Goal: Task Accomplishment & Management: Use online tool/utility

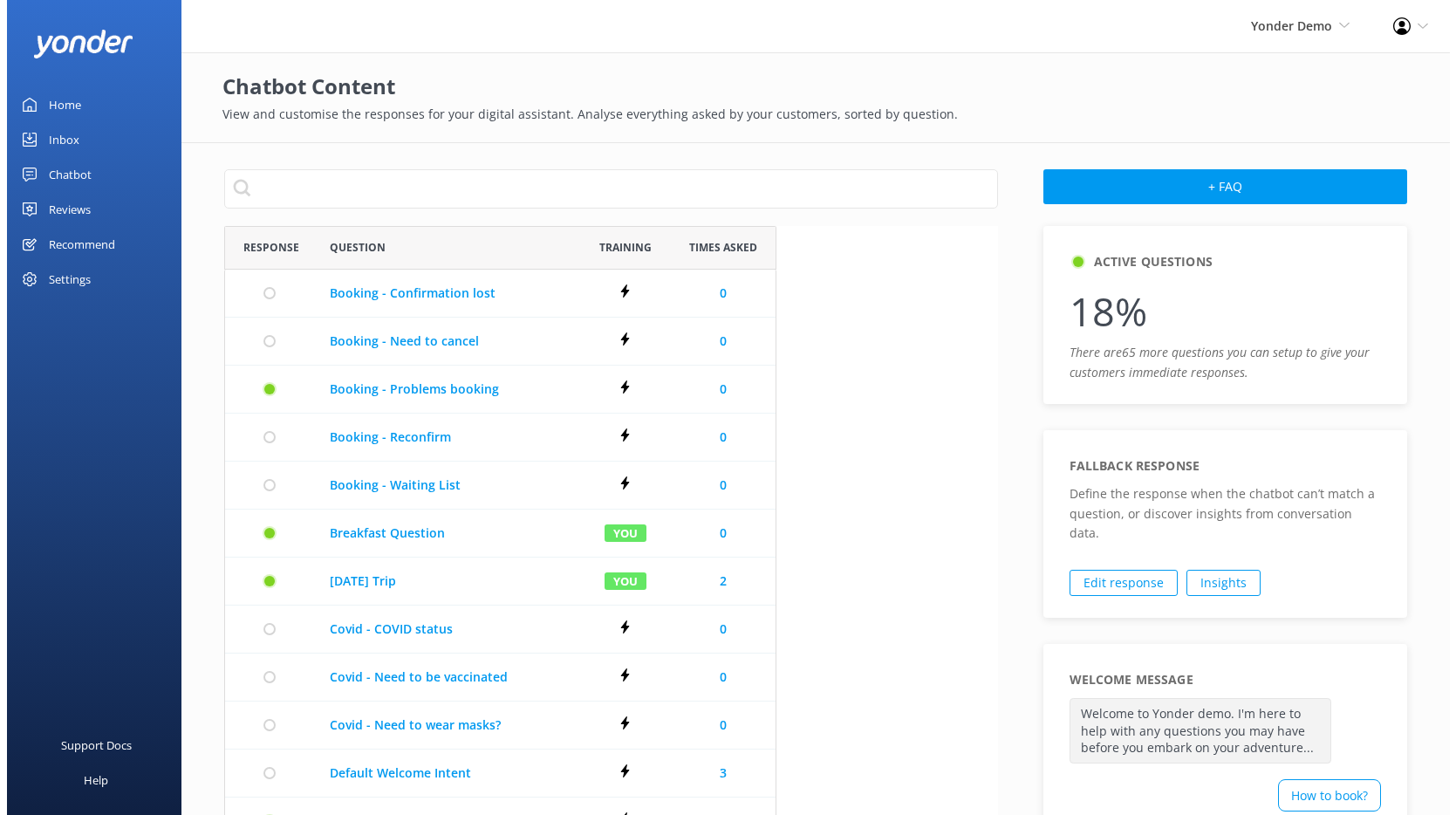
scroll to position [991, 760]
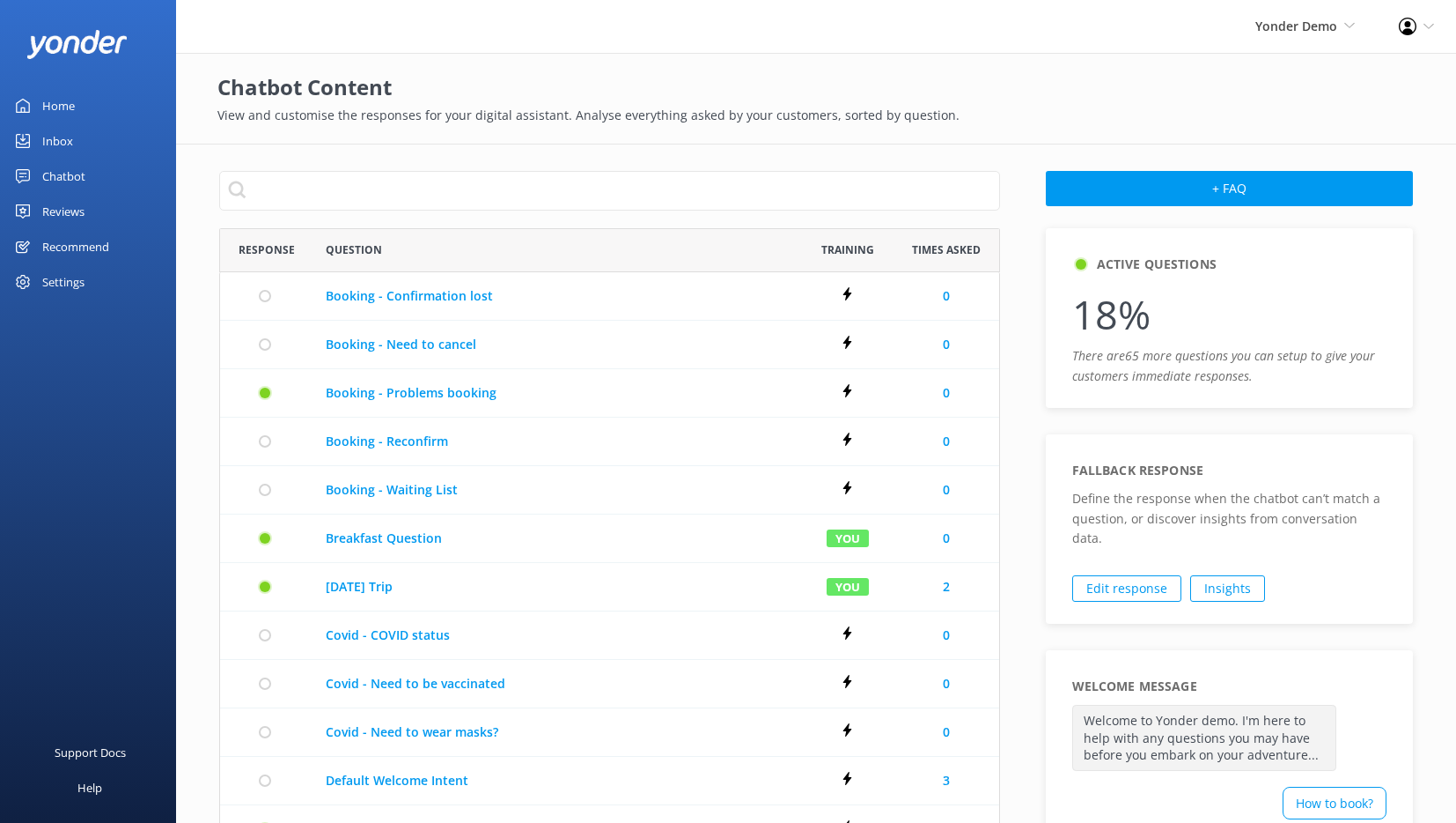
click at [84, 165] on div "Chatbot" at bounding box center [63, 176] width 43 height 36
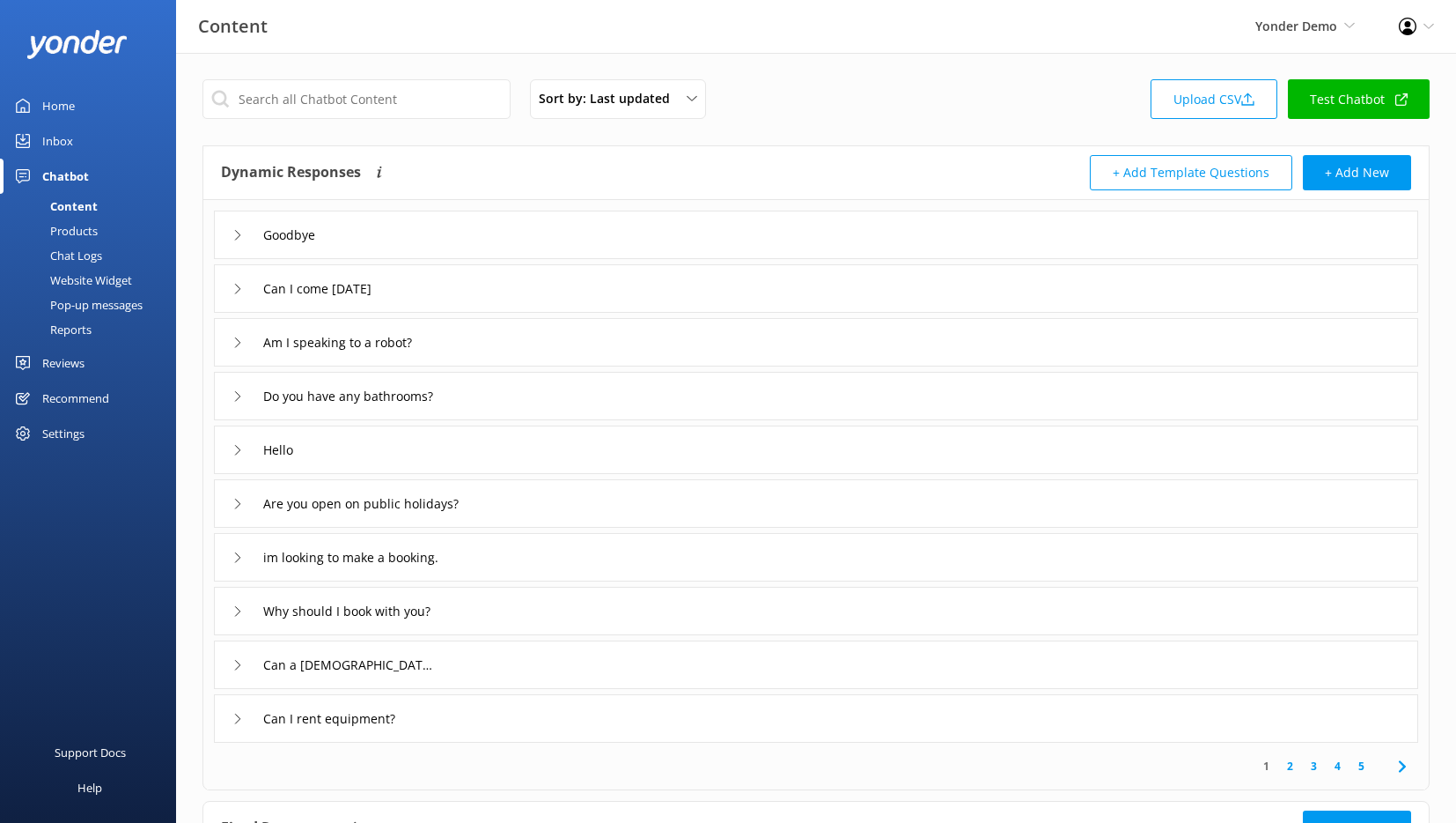
click at [926, 101] on link "Test Chatbot" at bounding box center [1358, 99] width 142 height 39
click at [97, 279] on div "Website Widget" at bounding box center [71, 280] width 122 height 25
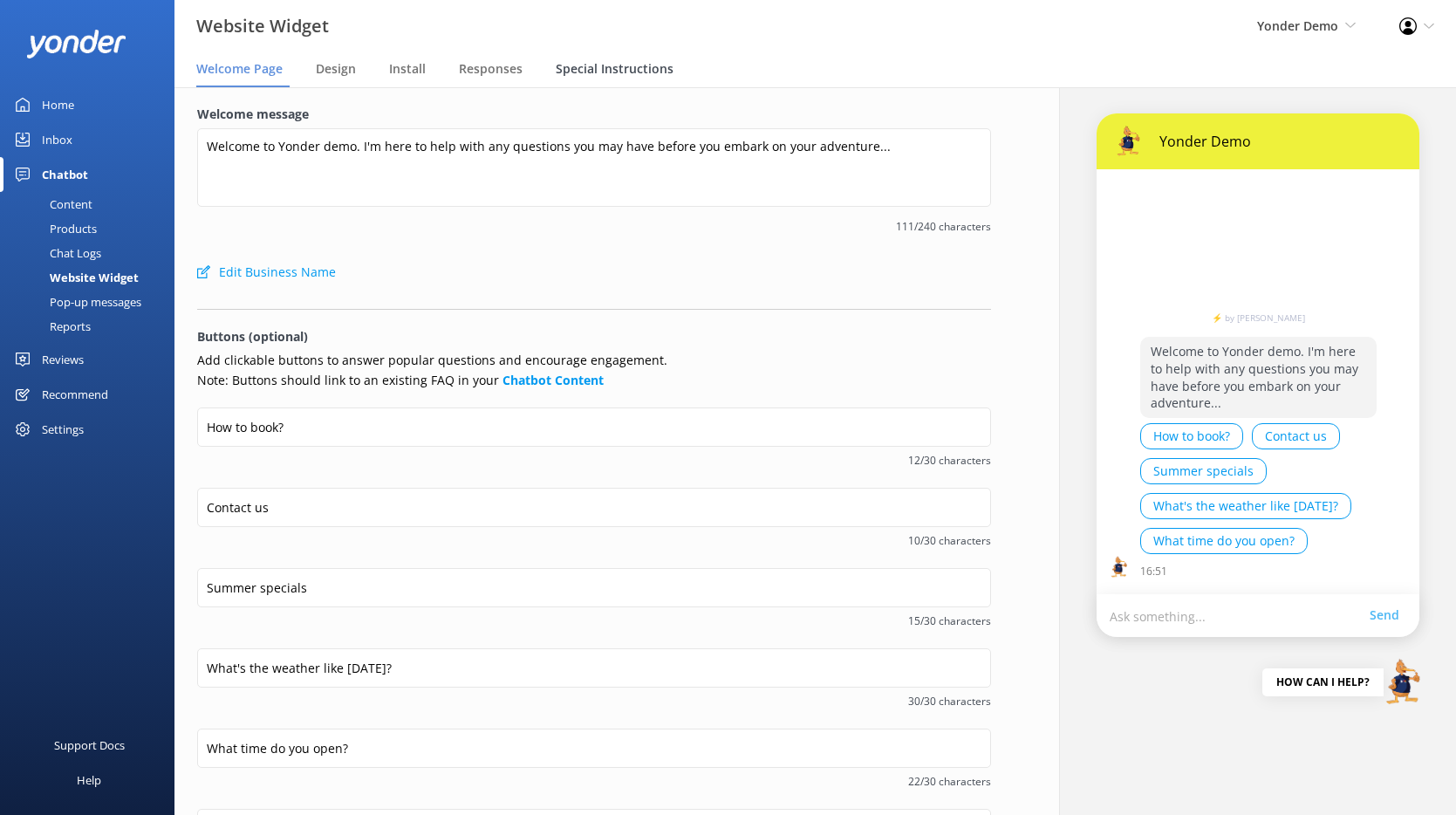
click at [564, 68] on span "Special Instructions" at bounding box center [615, 68] width 118 height 17
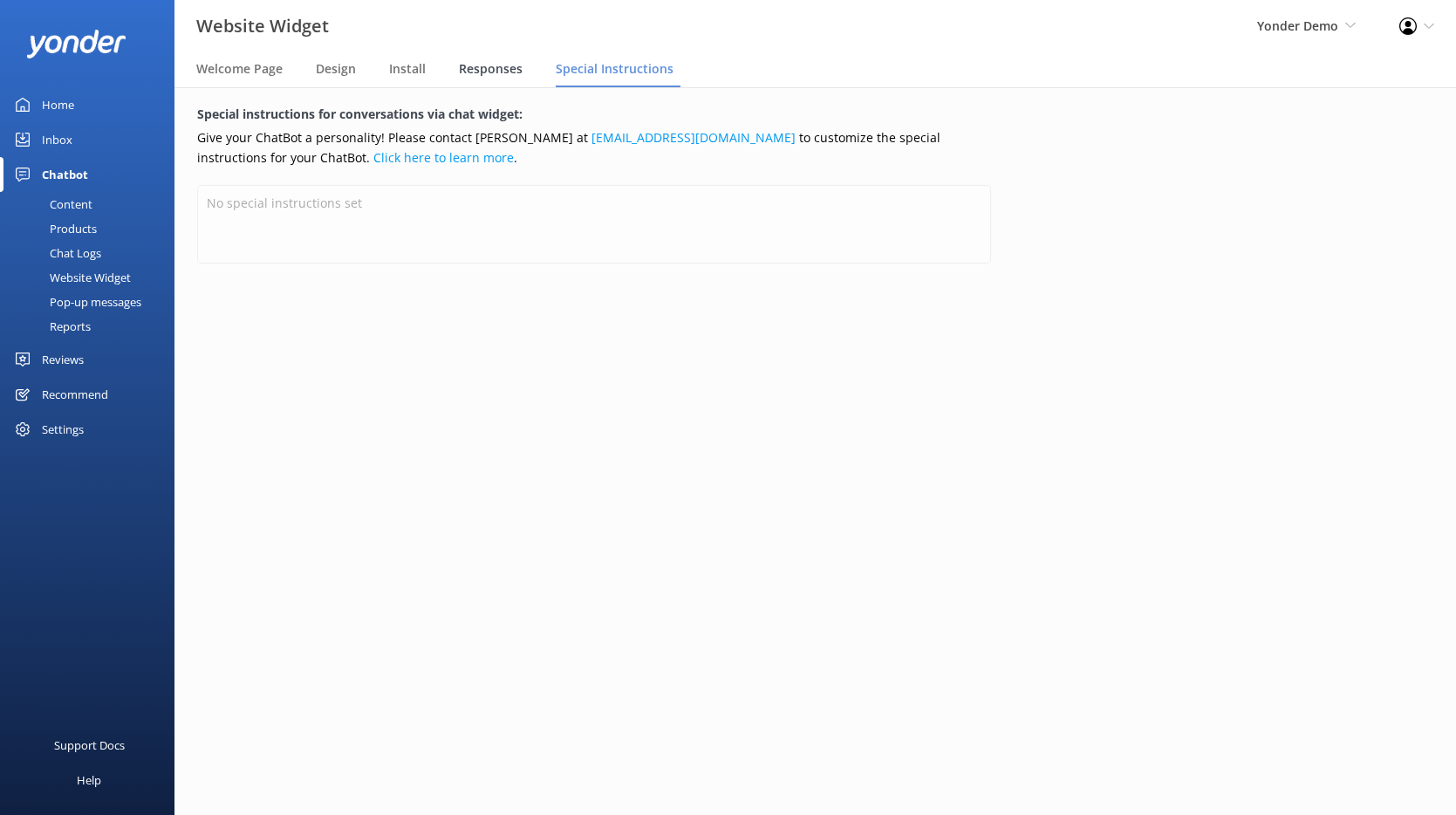
click at [503, 72] on span "Responses" at bounding box center [491, 68] width 63 height 17
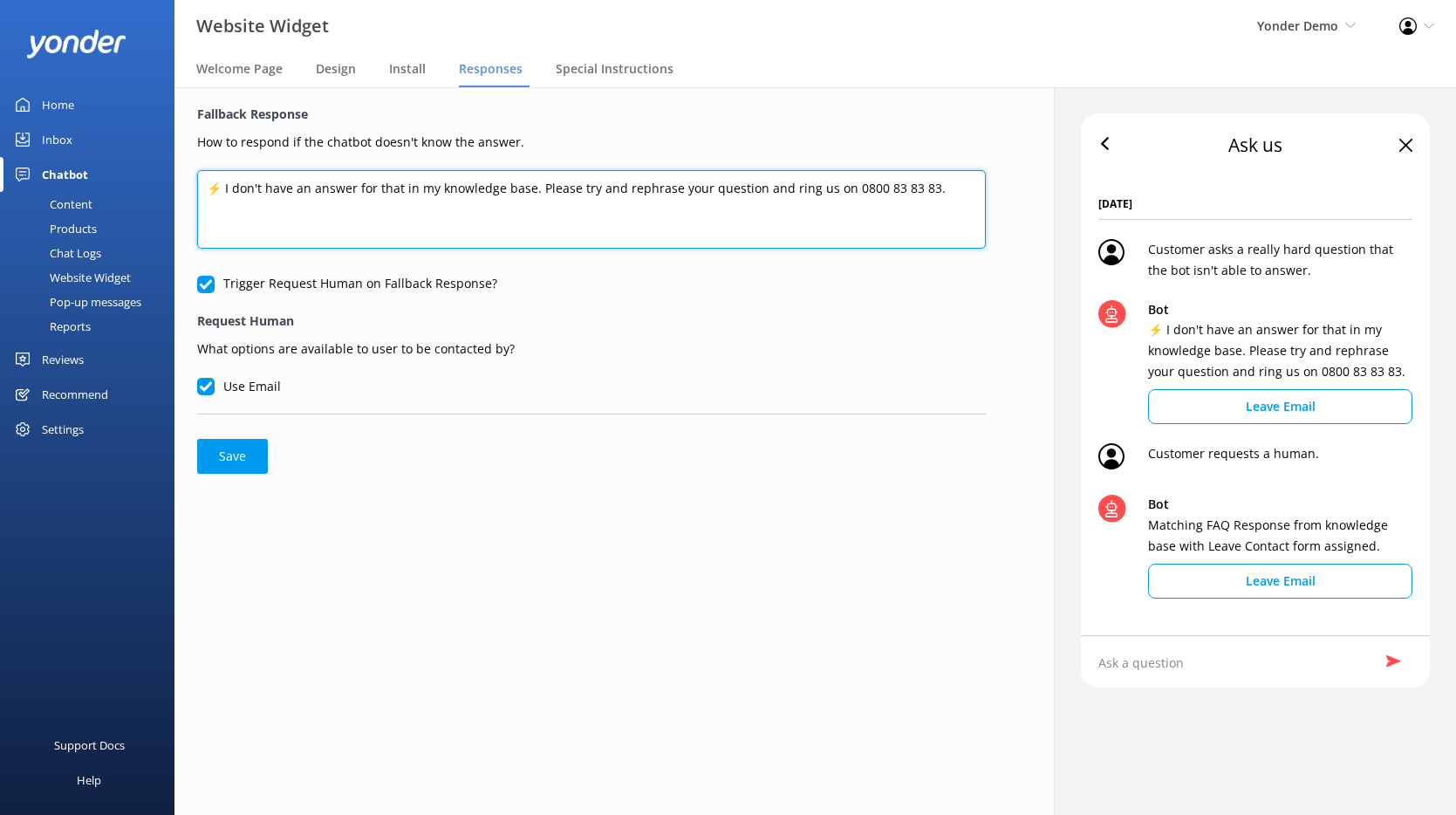
click at [917, 199] on textarea "⚡ I don't have an answer for that in my knowledge base. Please try and rephrase…" at bounding box center [591, 209] width 789 height 79
paste textarea "'[PHONE_NUMBER]', // international mobile '[PHONE_NUMBER]', // local mobile '[P…"
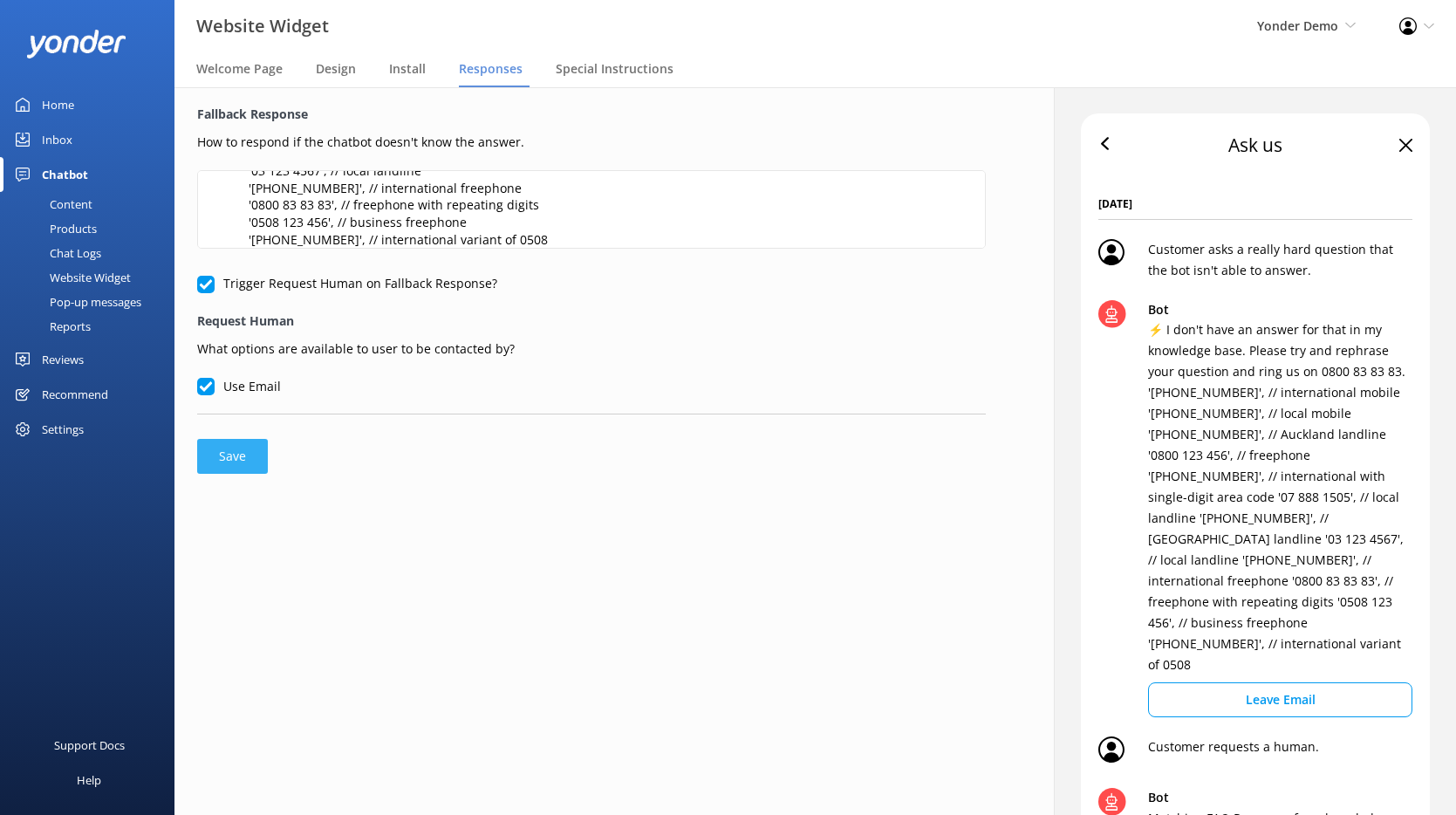
click at [226, 457] on button "Save" at bounding box center [233, 456] width 71 height 35
click at [227, 455] on button "Save" at bounding box center [233, 456] width 71 height 35
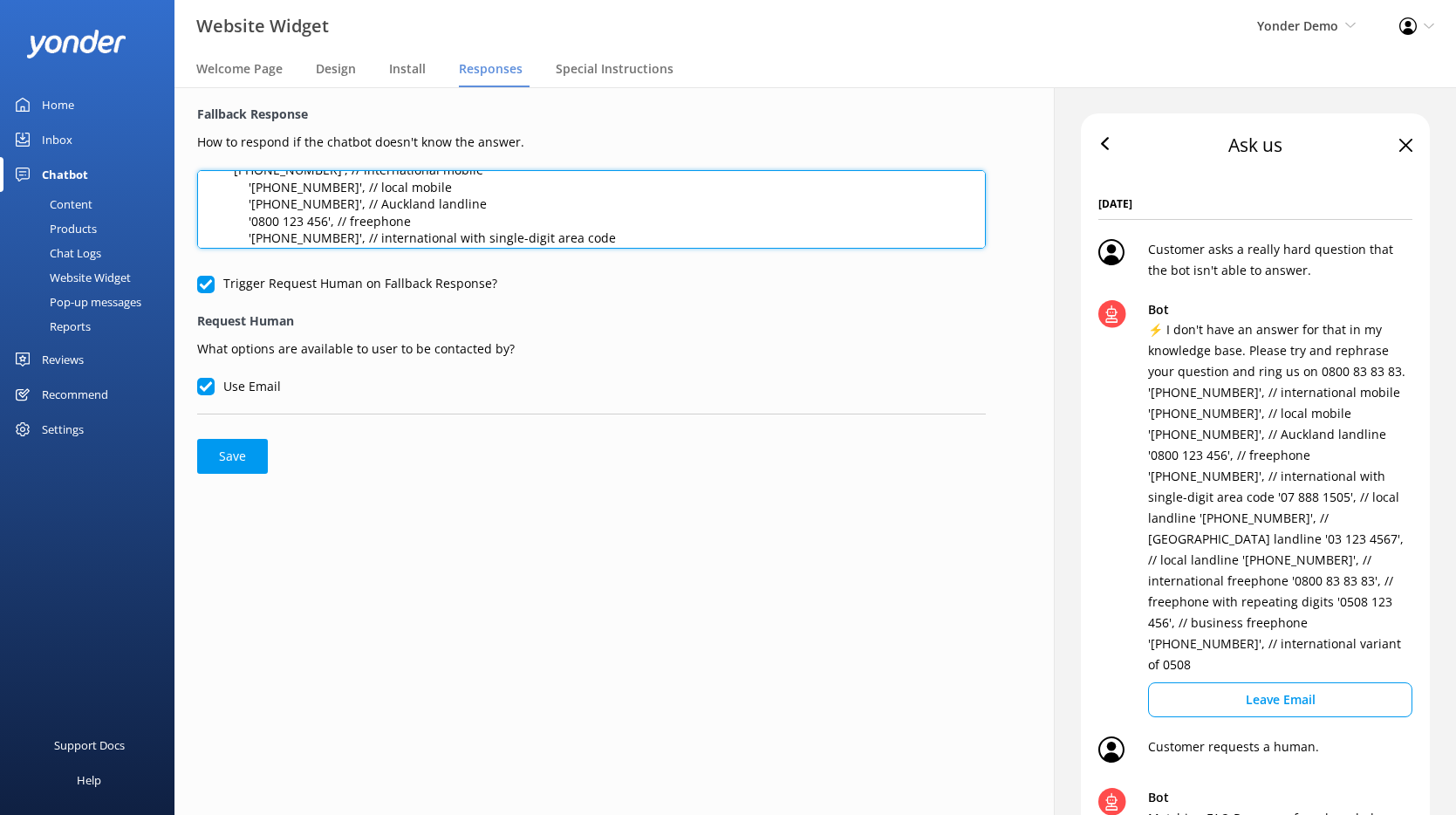
scroll to position [14, 0]
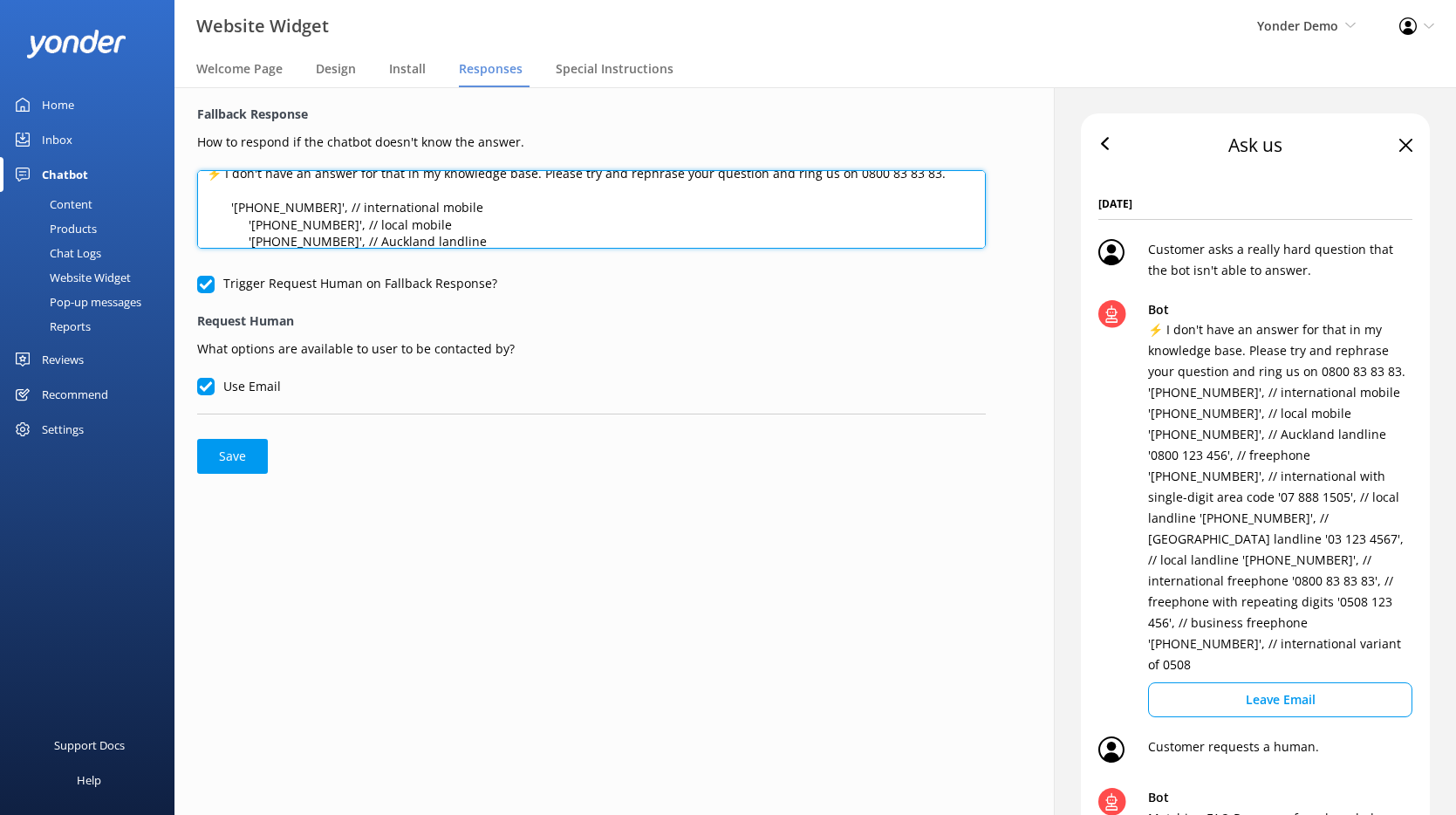
drag, startPoint x: 538, startPoint y: 241, endPoint x: 205, endPoint y: 195, distance: 336.2
click at [205, 195] on textarea "⚡ I don't have an answer for that in my knowledge base. Please try and rephrase…" at bounding box center [591, 209] width 789 height 79
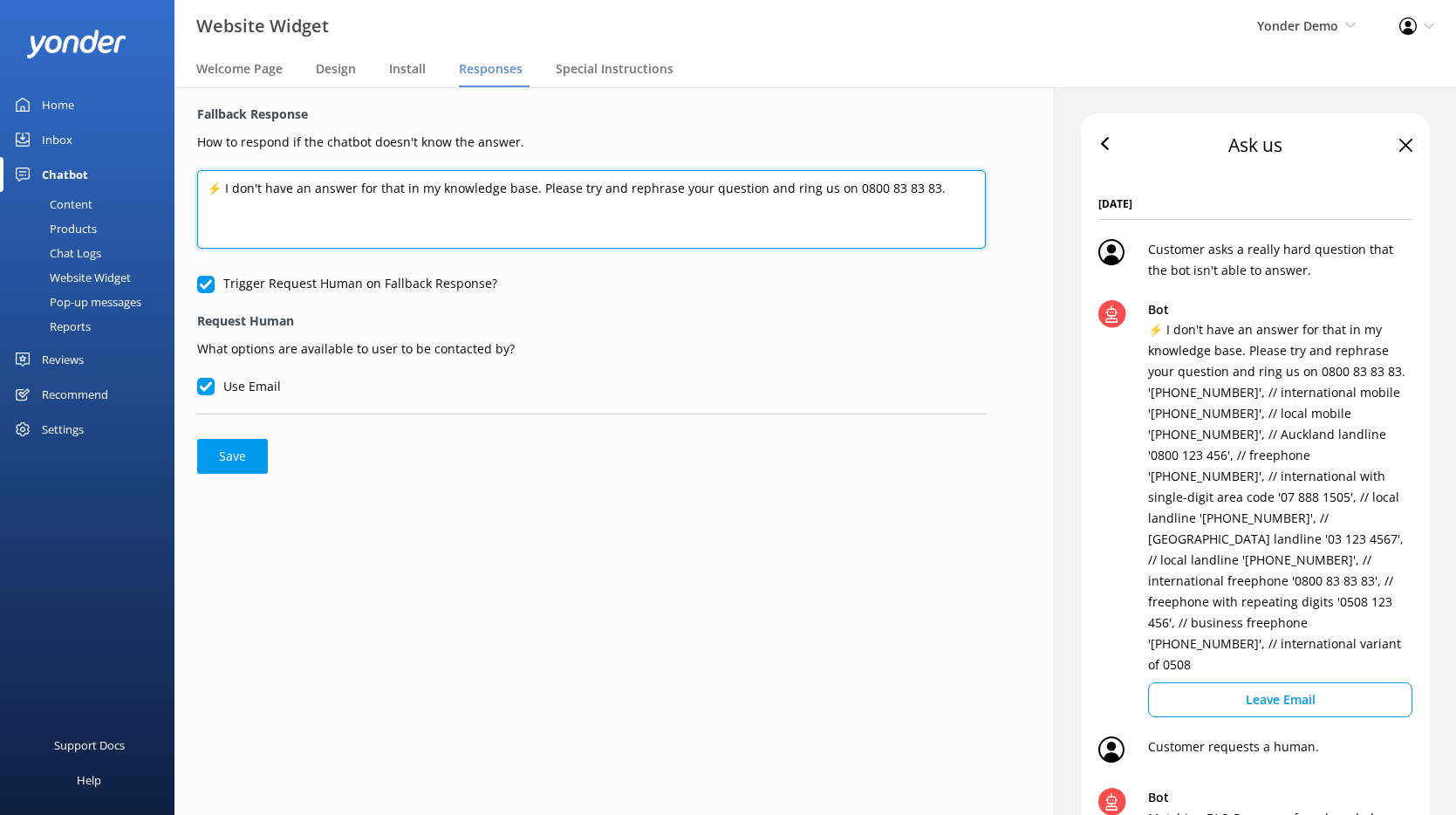
scroll to position [0, 0]
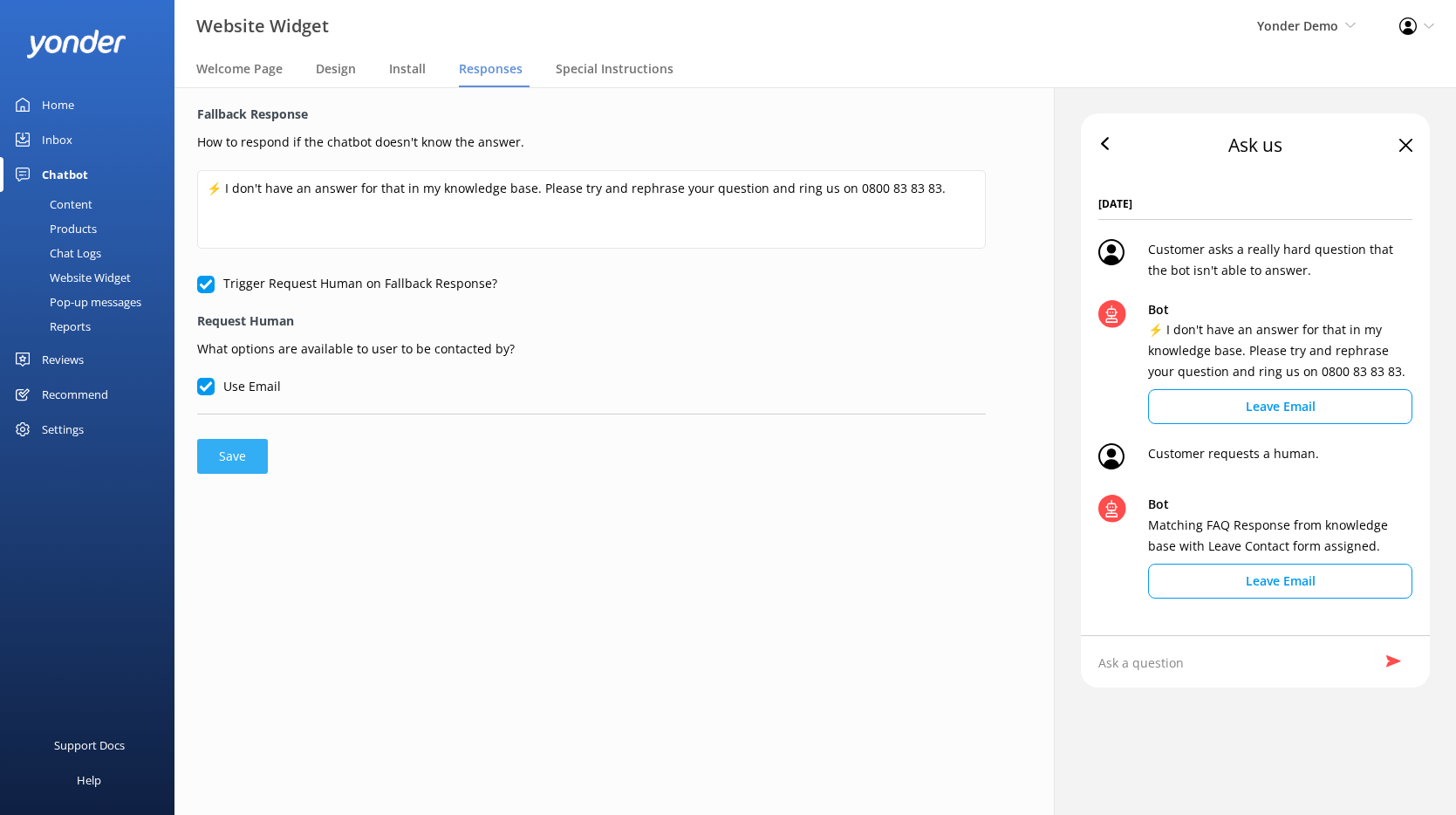
click at [233, 447] on button "Save" at bounding box center [233, 456] width 71 height 35
type textarea "⚡ I don't have an answer for that in my knowledge base. Please try and rephrase…"
